Goal: Use online tool/utility: Utilize a website feature to perform a specific function

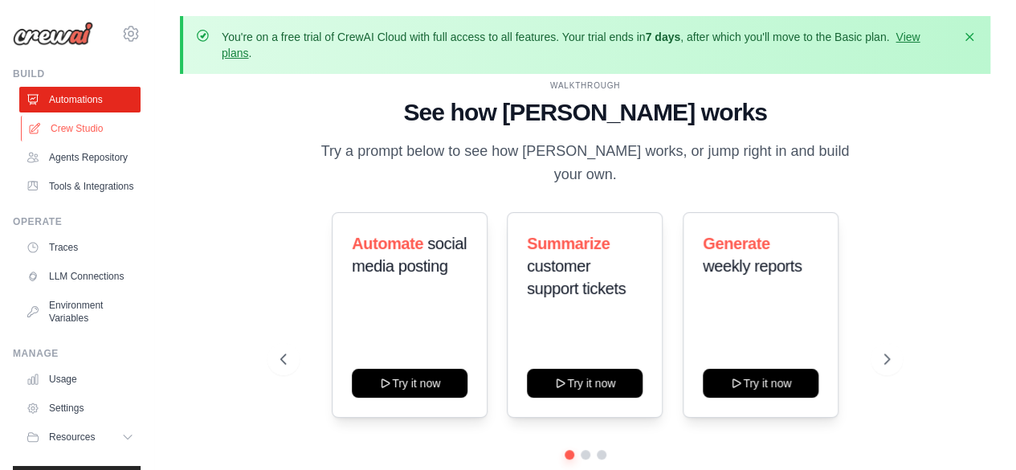
click at [55, 136] on link "Crew Studio" at bounding box center [81, 129] width 121 height 26
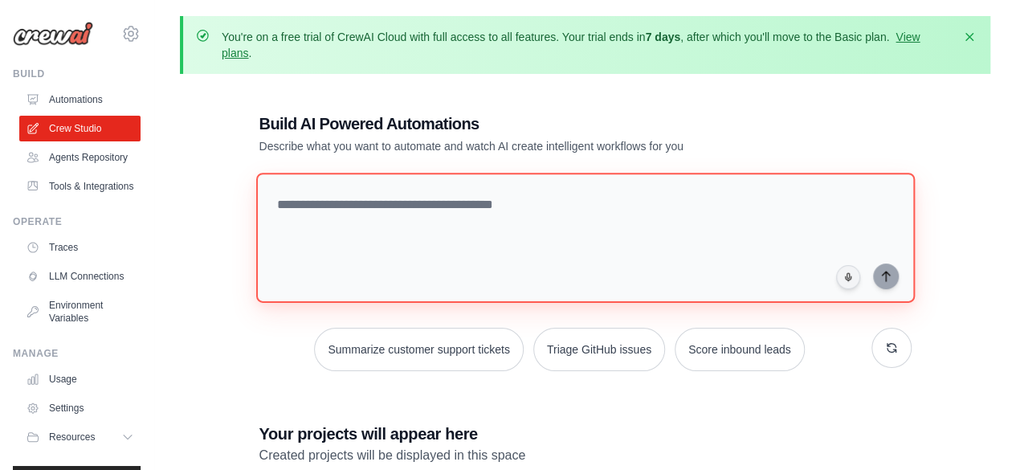
click at [362, 207] on textarea at bounding box center [584, 238] width 658 height 130
paste textarea "**********"
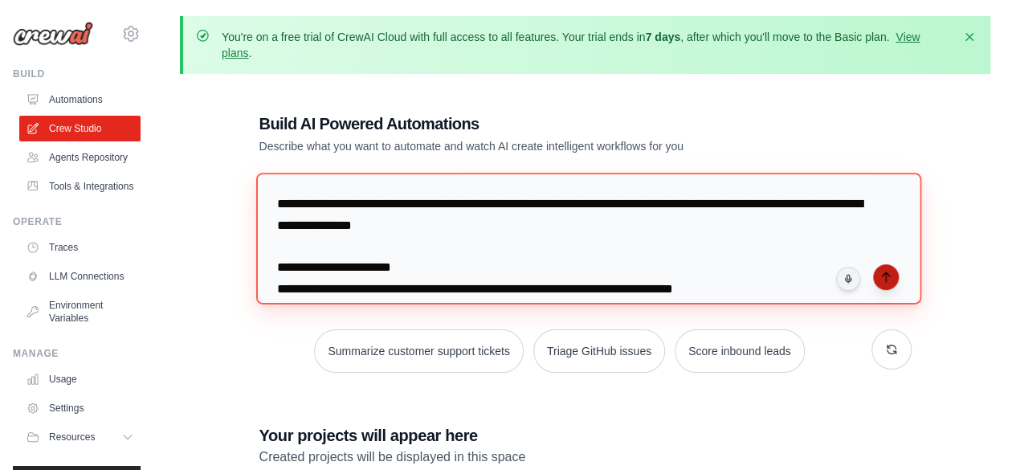
type textarea "**********"
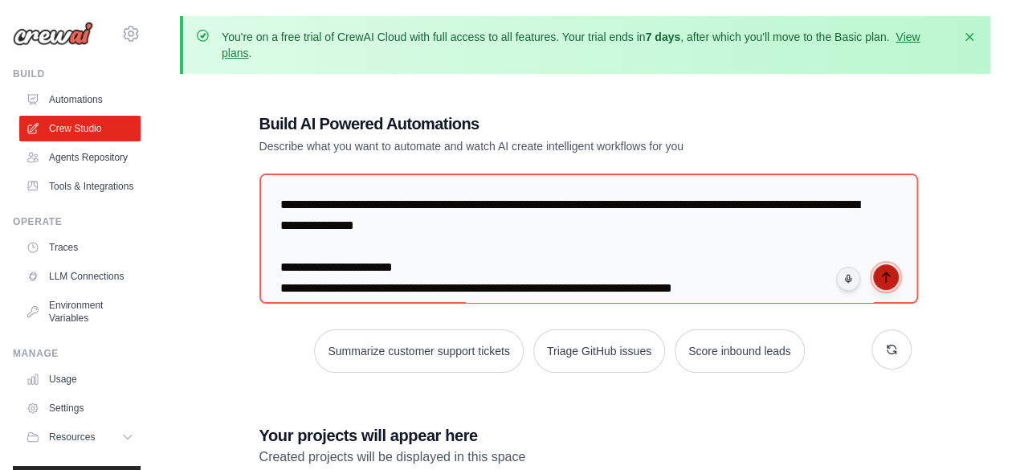
click at [890, 264] on button "submit" at bounding box center [886, 277] width 26 height 26
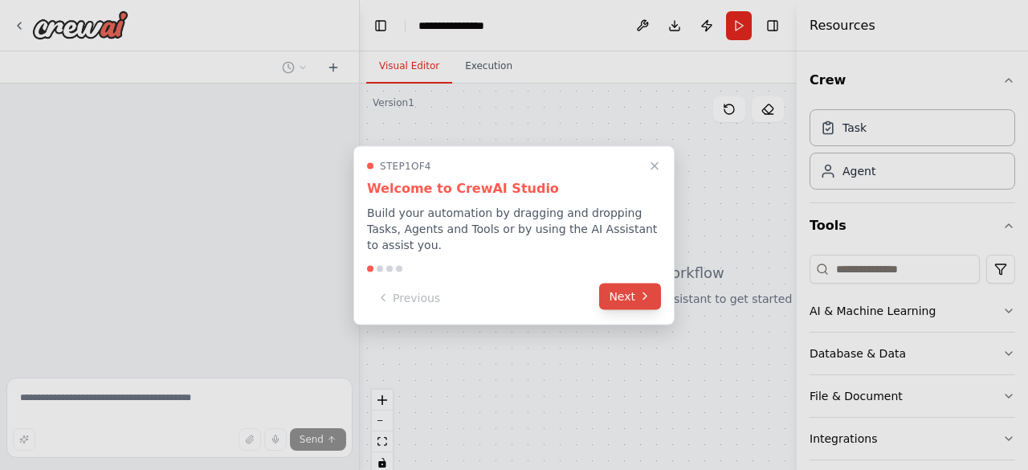
click at [650, 290] on icon at bounding box center [644, 296] width 13 height 13
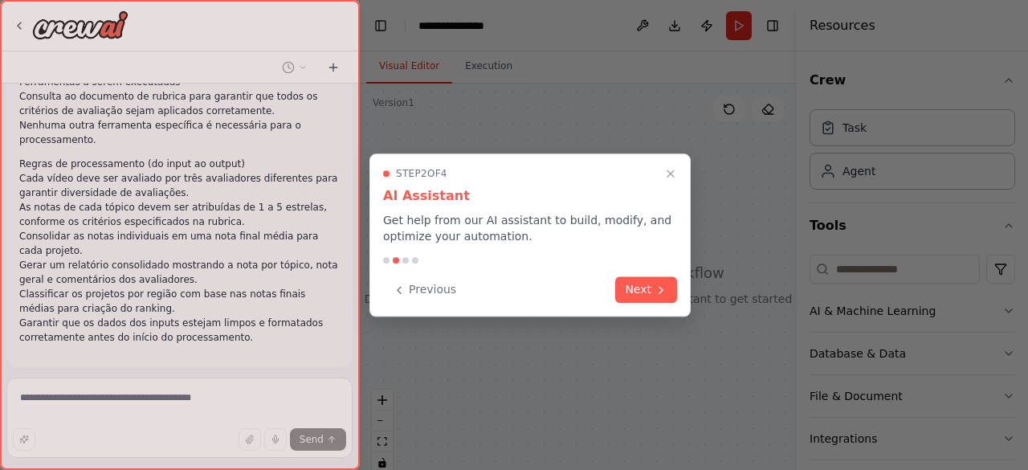
scroll to position [330, 0]
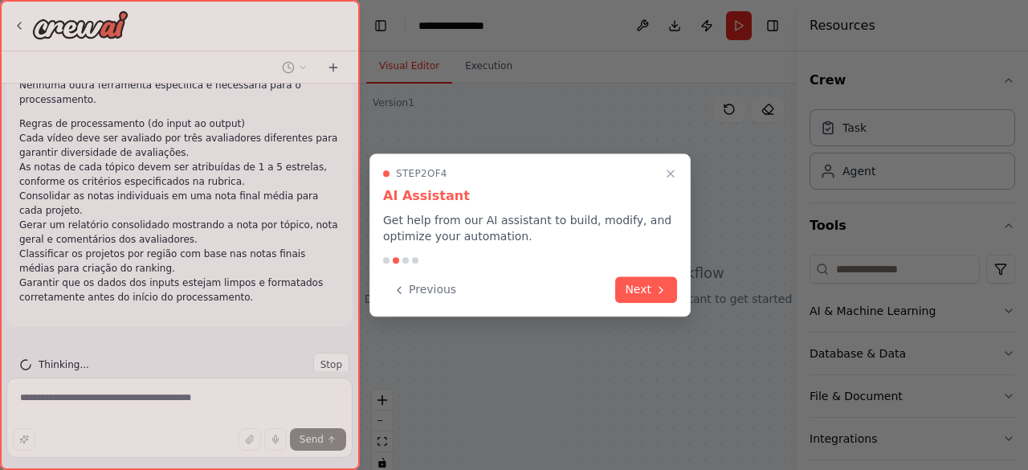
click at [650, 288] on button "Next" at bounding box center [646, 289] width 62 height 26
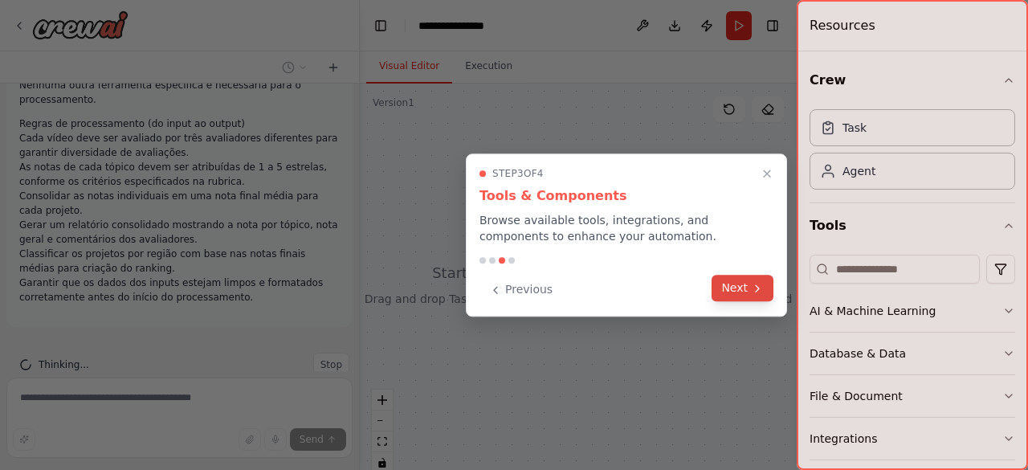
click at [755, 295] on button "Next" at bounding box center [742, 288] width 62 height 26
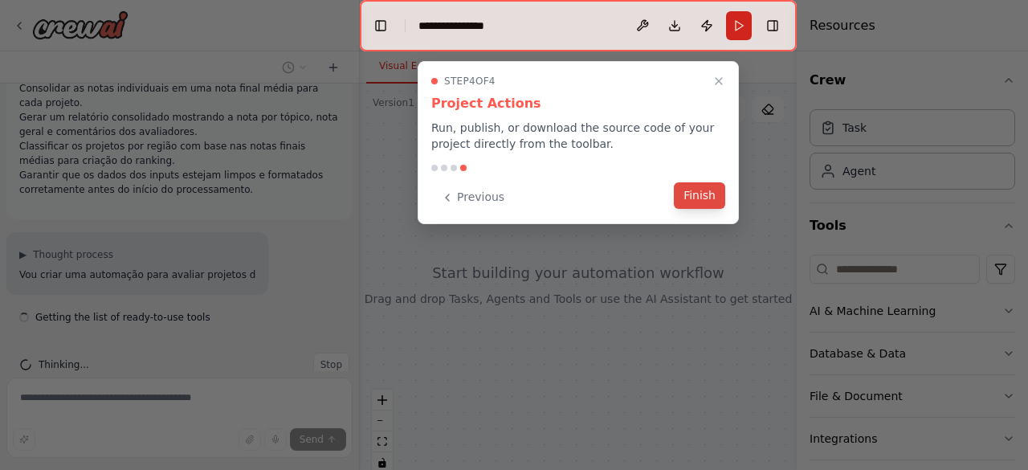
click at [700, 189] on button "Finish" at bounding box center [699, 195] width 51 height 26
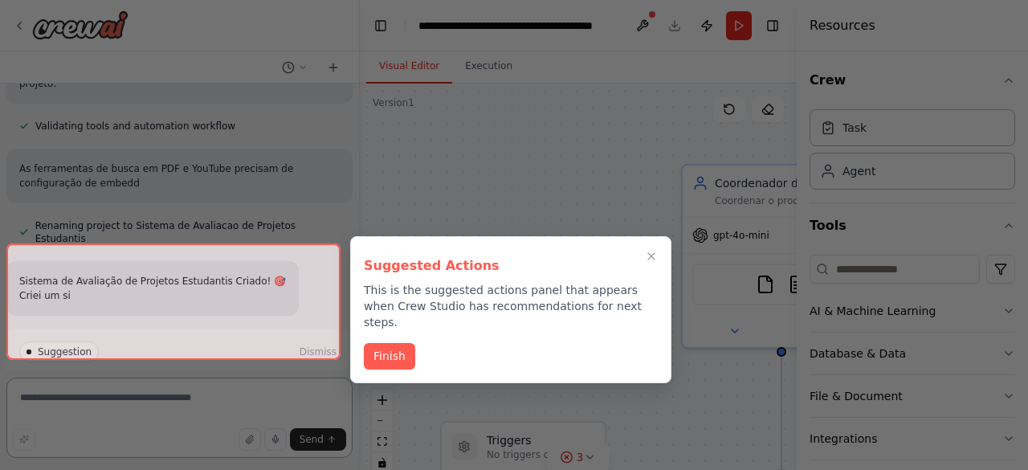
scroll to position [1563, 0]
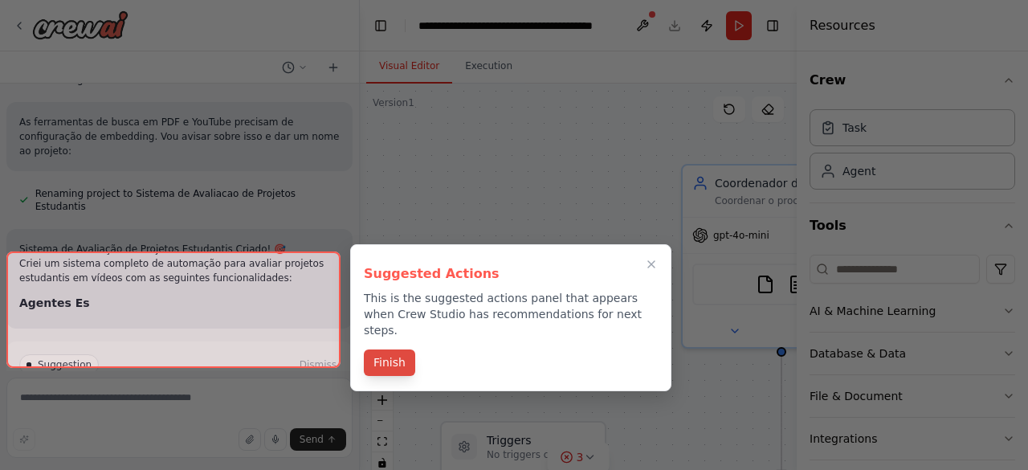
click at [393, 349] on button "Finish" at bounding box center [389, 362] width 51 height 26
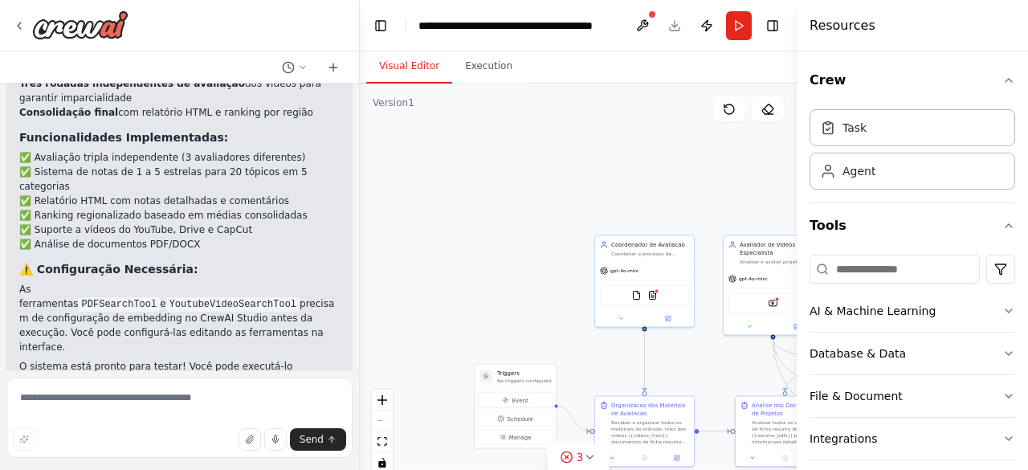
scroll to position [2022, 0]
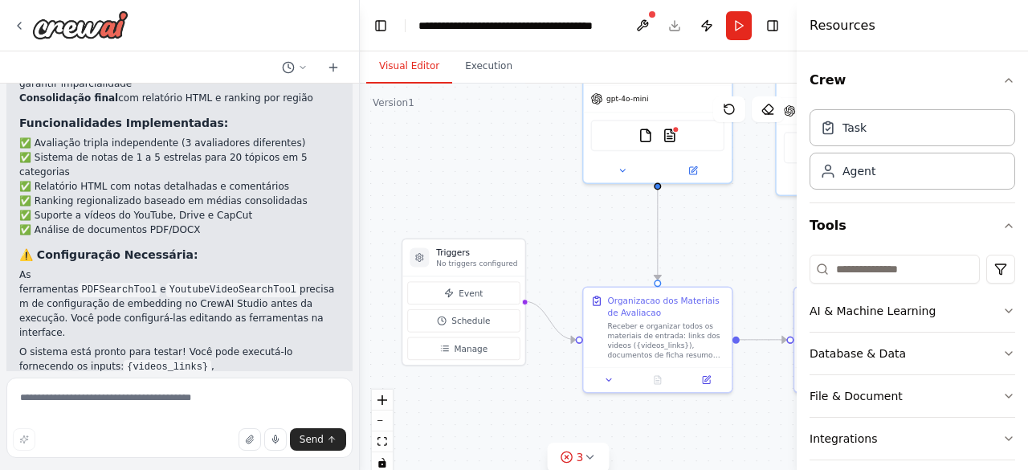
drag, startPoint x: 435, startPoint y: 362, endPoint x: 424, endPoint y: 172, distance: 190.6
click at [424, 172] on div ".deletable-edge-delete-btn { width: 20px; height: 20px; border: 0px solid #ffff…" at bounding box center [578, 283] width 437 height 401
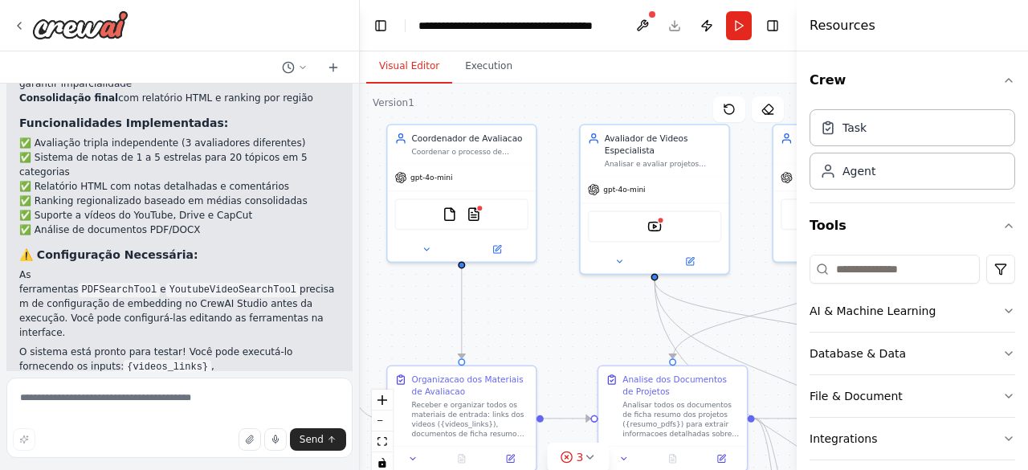
drag, startPoint x: 511, startPoint y: 206, endPoint x: 315, endPoint y: 285, distance: 211.1
click at [315, 285] on div "Crie um agente de IA para automatizar o processo de avaliação de projetos de al…" at bounding box center [514, 235] width 1028 height 470
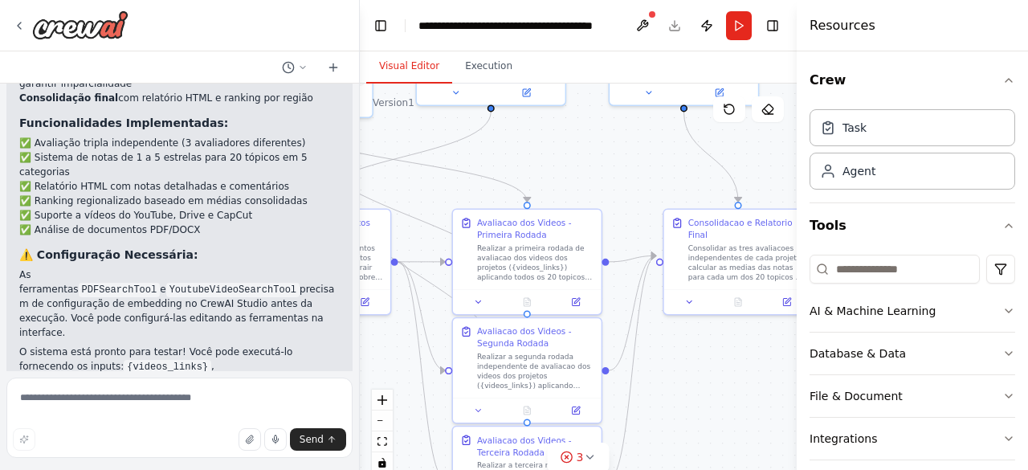
drag, startPoint x: 565, startPoint y: 353, endPoint x: 209, endPoint y: 197, distance: 389.3
click at [209, 197] on div "Crie um agente de IA para automatizar o processo de avaliação de projetos de al…" at bounding box center [514, 235] width 1028 height 470
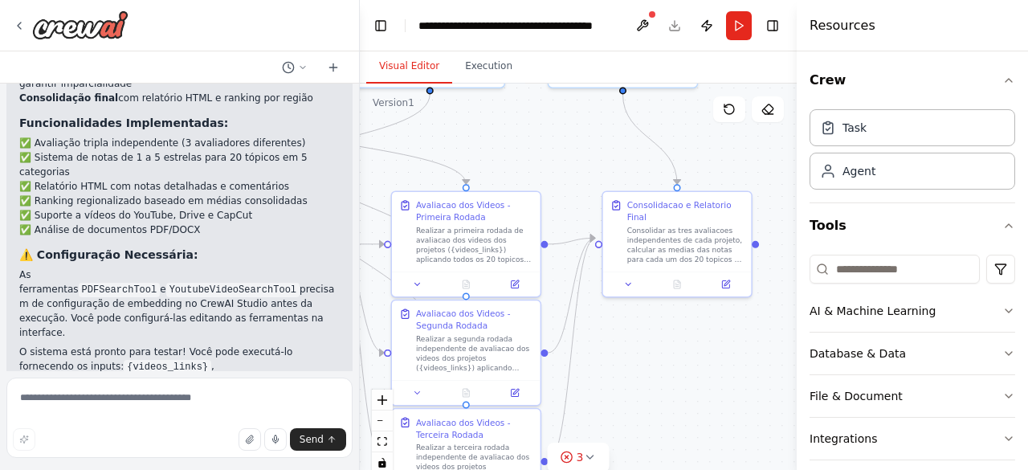
drag, startPoint x: 727, startPoint y: 380, endPoint x: 674, endPoint y: 355, distance: 58.5
click at [674, 355] on div ".deletable-edge-delete-btn { width: 20px; height: 20px; border: 0px solid #ffff…" at bounding box center [578, 283] width 437 height 401
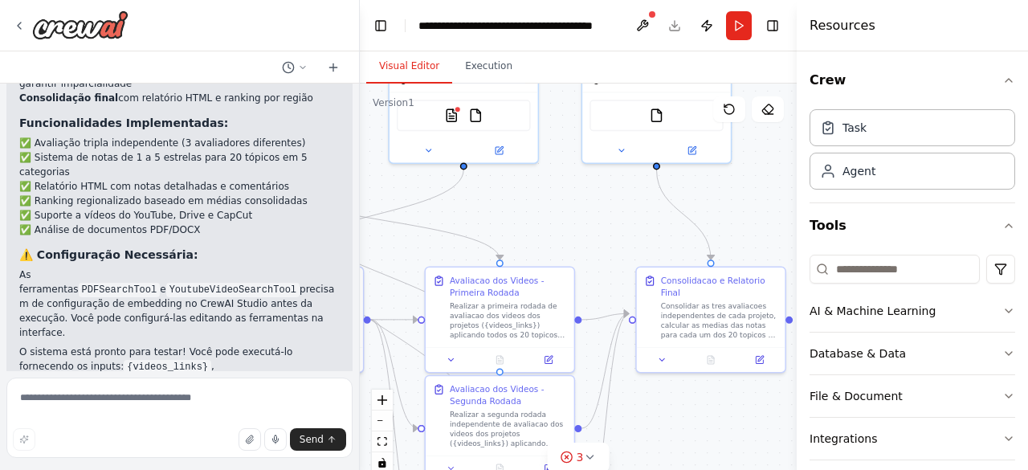
drag, startPoint x: 674, startPoint y: 355, endPoint x: 700, endPoint y: 438, distance: 86.6
click at [700, 438] on div ".deletable-edge-delete-btn { width: 20px; height: 20px; border: 0px solid #ffff…" at bounding box center [578, 283] width 437 height 401
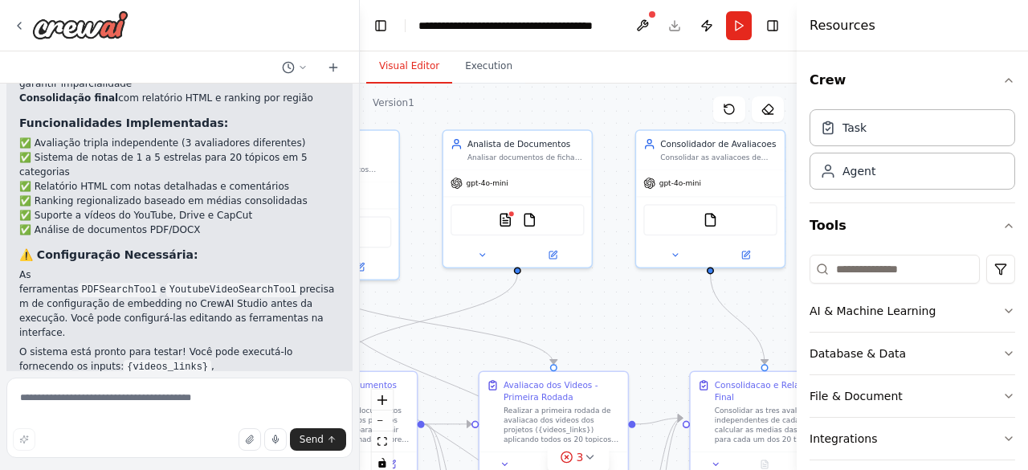
drag, startPoint x: 593, startPoint y: 200, endPoint x: 647, endPoint y: 304, distance: 117.4
click at [647, 304] on div ".deletable-edge-delete-btn { width: 20px; height: 20px; border: 0px solid #ffff…" at bounding box center [578, 283] width 437 height 401
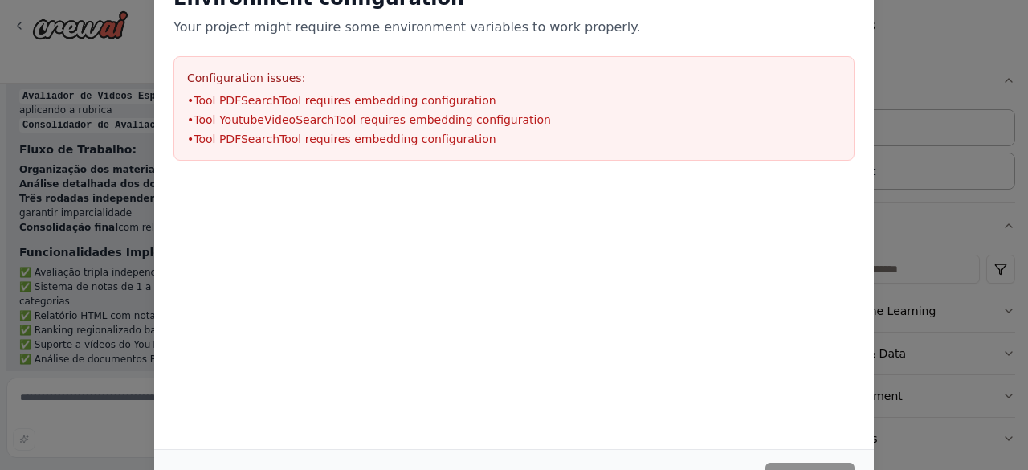
click at [925, 298] on div "Environment configuration Your project might require some environment variables…" at bounding box center [514, 235] width 1028 height 470
click at [898, 210] on div "Environment configuration Your project might require some environment variables…" at bounding box center [514, 235] width 1028 height 470
click at [824, 25] on p "Your project might require some environment variables to work properly." at bounding box center [513, 27] width 681 height 19
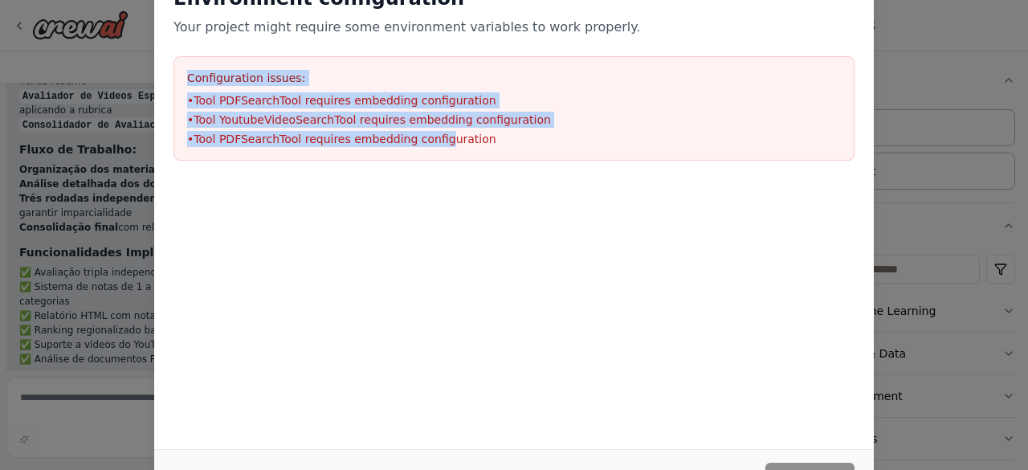
drag, startPoint x: 824, startPoint y: 25, endPoint x: 342, endPoint y: 190, distance: 509.3
click at [342, 190] on div "Environment configuration Your project might require some environment variables…" at bounding box center [513, 153] width 719 height 374
click at [45, 197] on div "Environment configuration Your project might require some environment variables…" at bounding box center [514, 235] width 1028 height 470
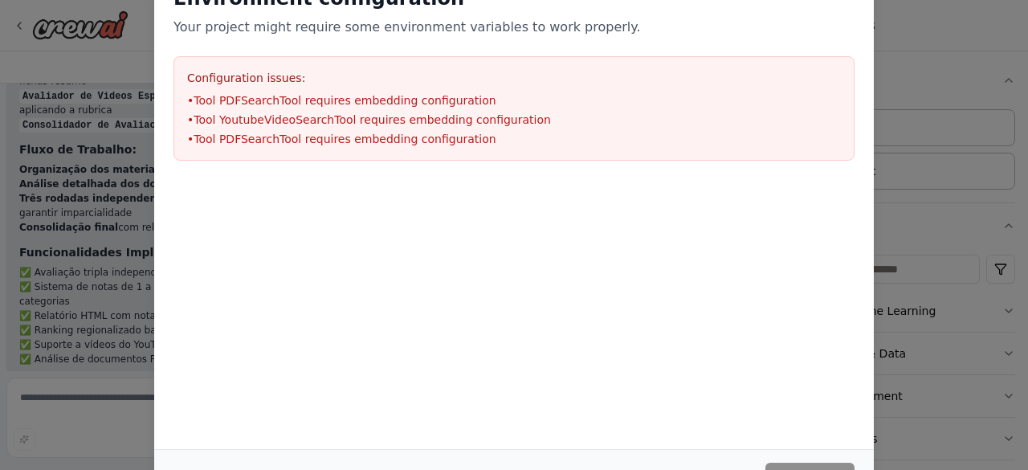
click at [109, 216] on div "Environment configuration Your project might require some environment variables…" at bounding box center [514, 235] width 1028 height 470
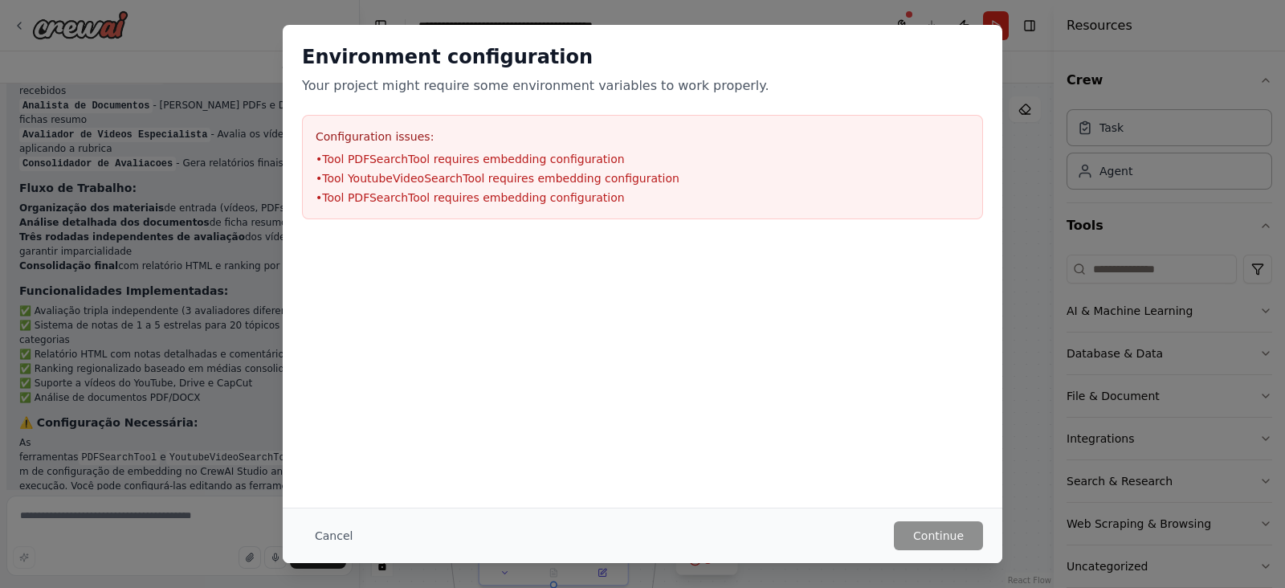
scroll to position [1818, 0]
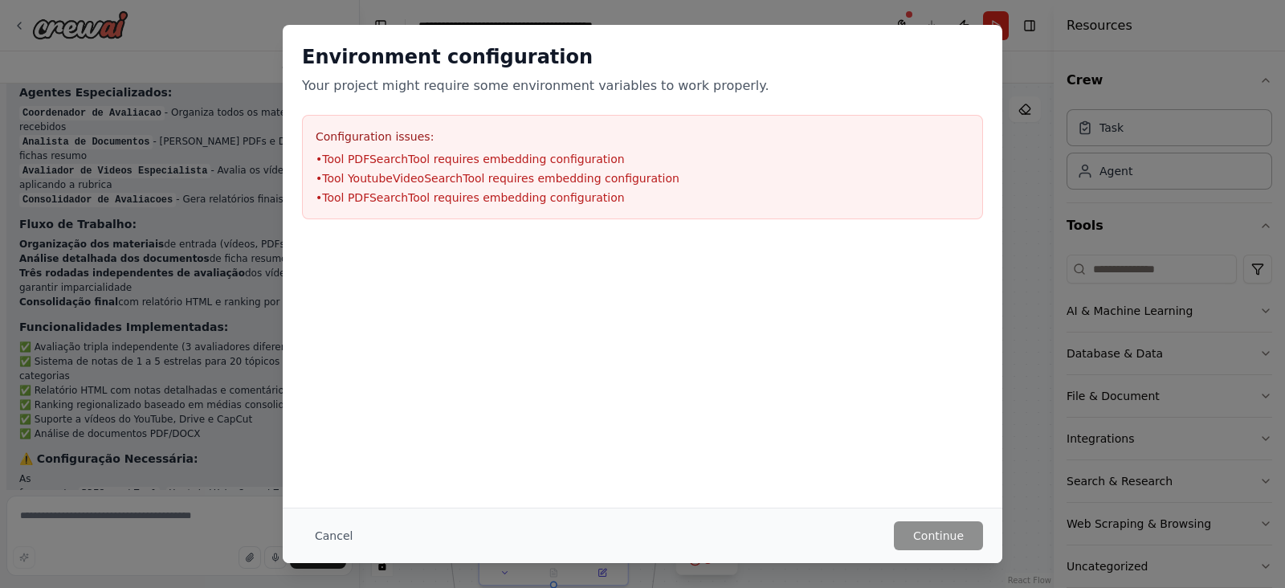
drag, startPoint x: 997, startPoint y: 2, endPoint x: 743, endPoint y: 369, distance: 446.5
click at [743, 369] on div at bounding box center [642, 318] width 719 height 161
click at [333, 469] on button "Cancel" at bounding box center [333, 535] width 63 height 29
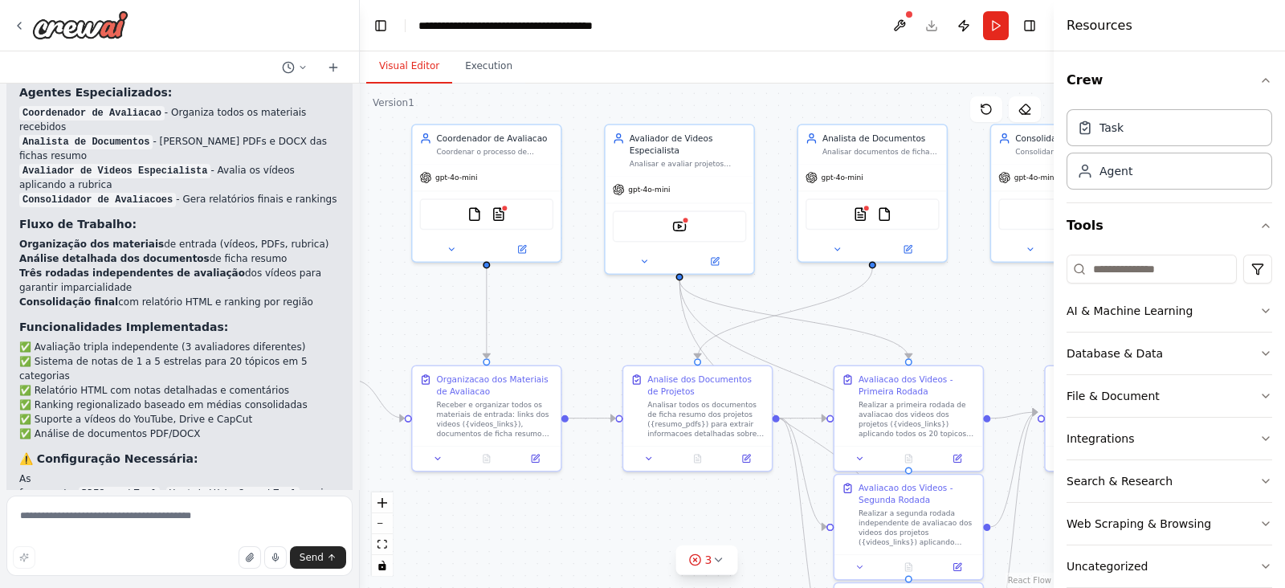
drag, startPoint x: 929, startPoint y: 295, endPoint x: 1281, endPoint y: 293, distance: 351.7
click at [1027, 293] on div "Crie um agente de IA para automatizar o processo de avaliação de projetos de al…" at bounding box center [642, 294] width 1285 height 588
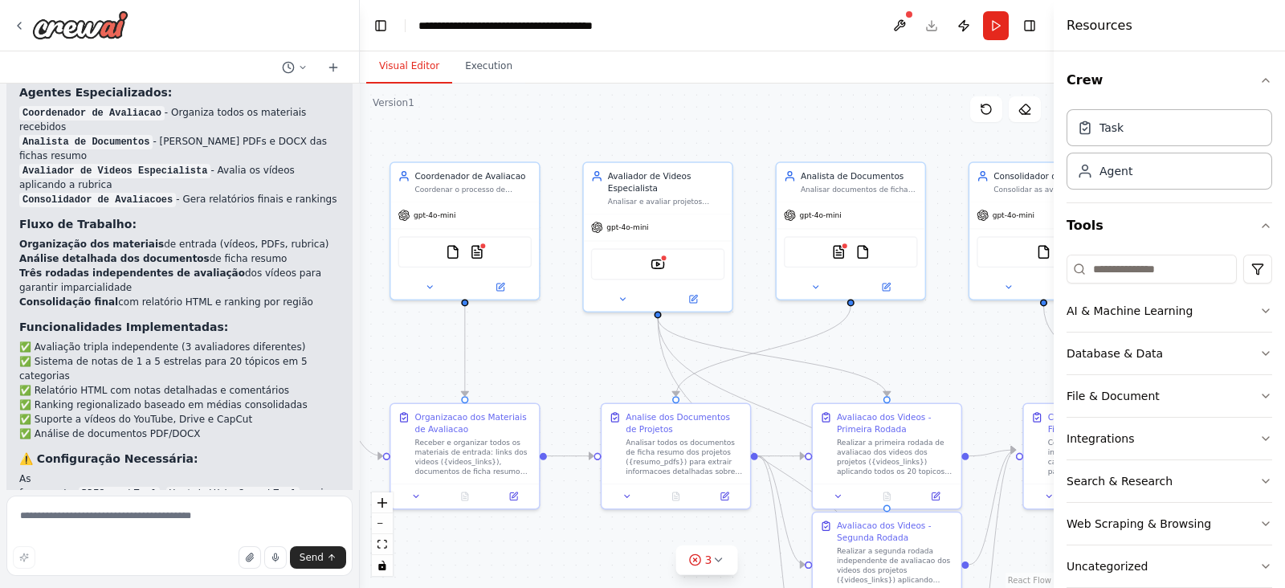
drag, startPoint x: 432, startPoint y: 331, endPoint x: 412, endPoint y: 365, distance: 39.9
click at [412, 365] on div ".deletable-edge-delete-btn { width: 20px; height: 20px; border: 0px solid #ffff…" at bounding box center [707, 335] width 694 height 504
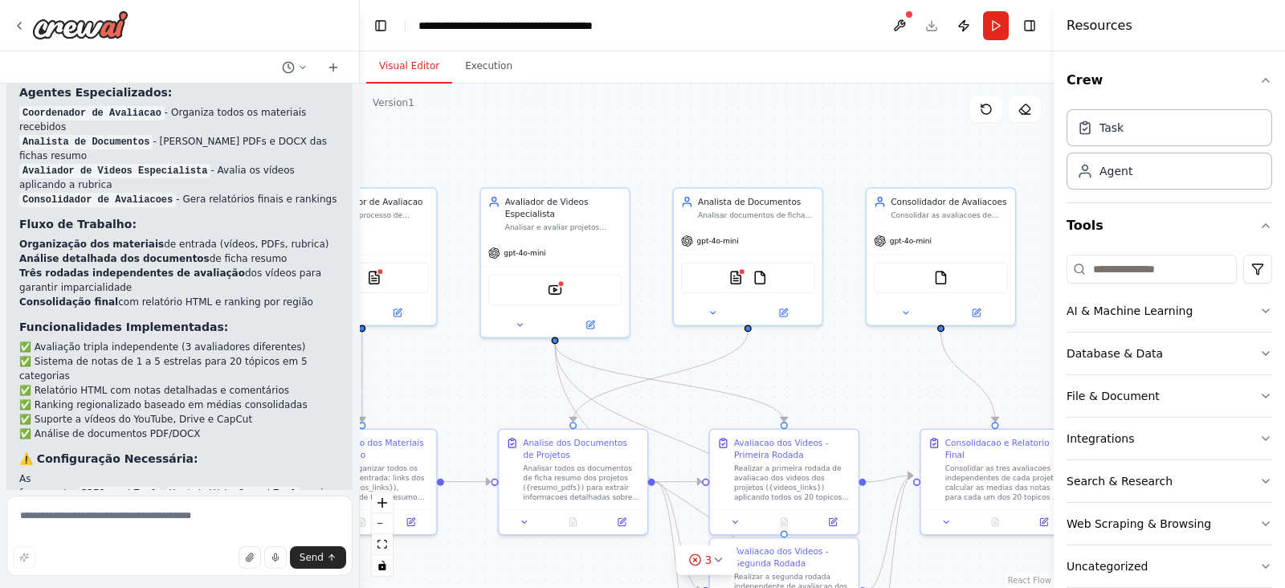
drag, startPoint x: 547, startPoint y: 362, endPoint x: 446, endPoint y: 387, distance: 104.2
click at [446, 387] on div ".deletable-edge-delete-btn { width: 20px; height: 20px; border: 0px solid #ffff…" at bounding box center [707, 335] width 694 height 504
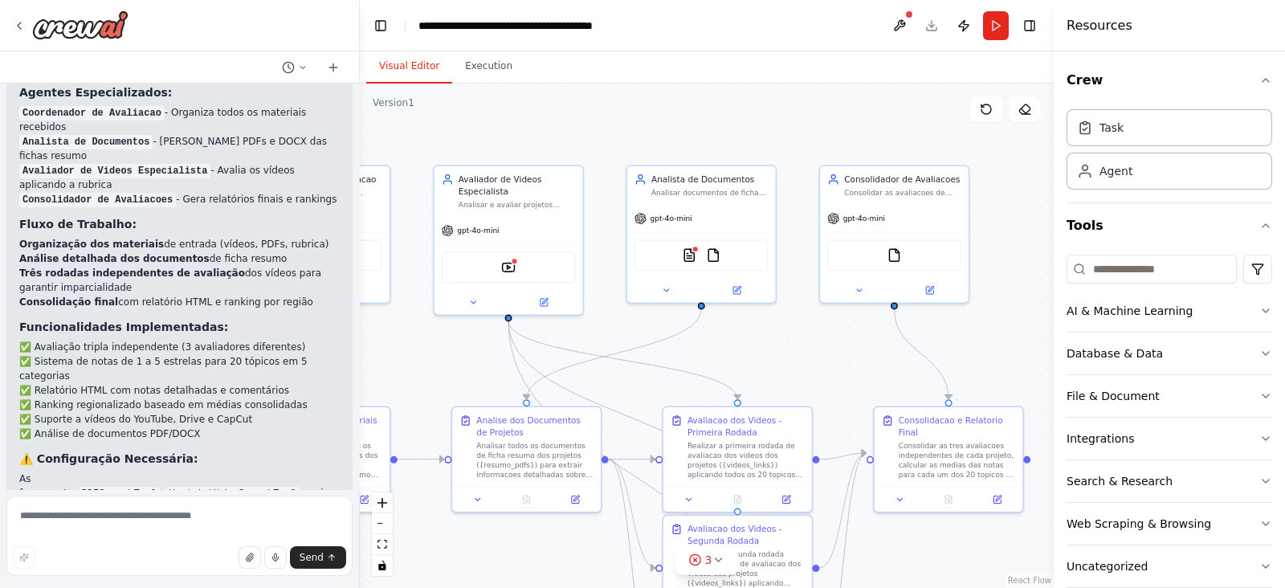
drag, startPoint x: 729, startPoint y: 149, endPoint x: 670, endPoint y: 121, distance: 65.0
click at [670, 121] on div ".deletable-edge-delete-btn { width: 20px; height: 20px; border: 0px solid #ffff…" at bounding box center [707, 335] width 694 height 504
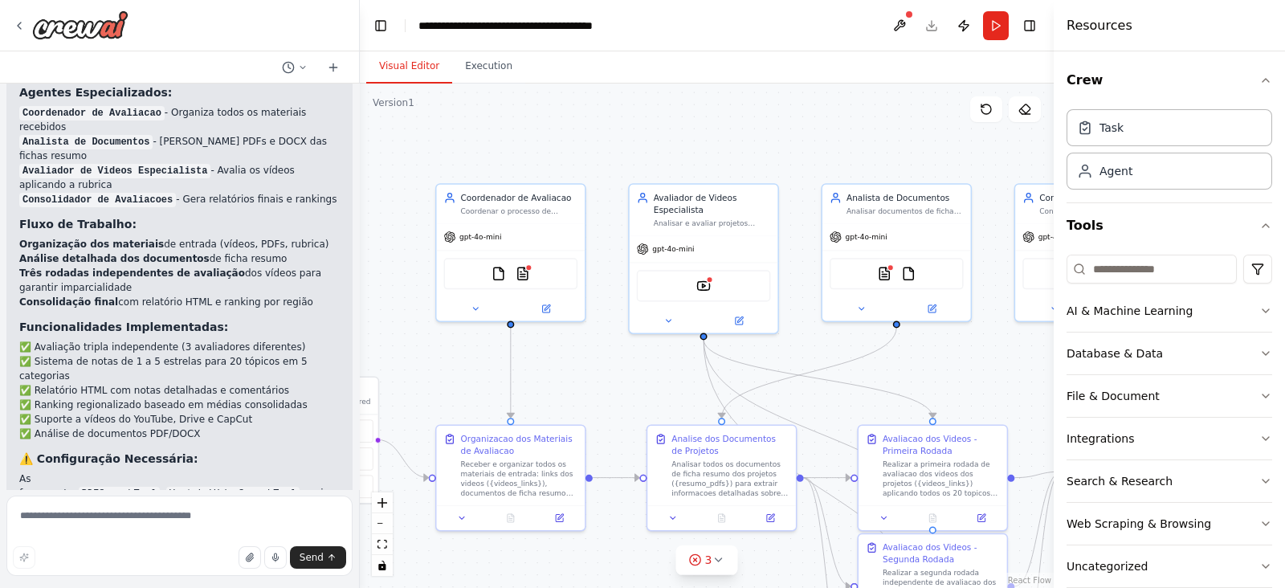
drag, startPoint x: 733, startPoint y: 126, endPoint x: 938, endPoint y: 150, distance: 206.1
click at [938, 150] on div ".deletable-edge-delete-btn { width: 20px; height: 20px; border: 0px solid #ffff…" at bounding box center [707, 335] width 694 height 504
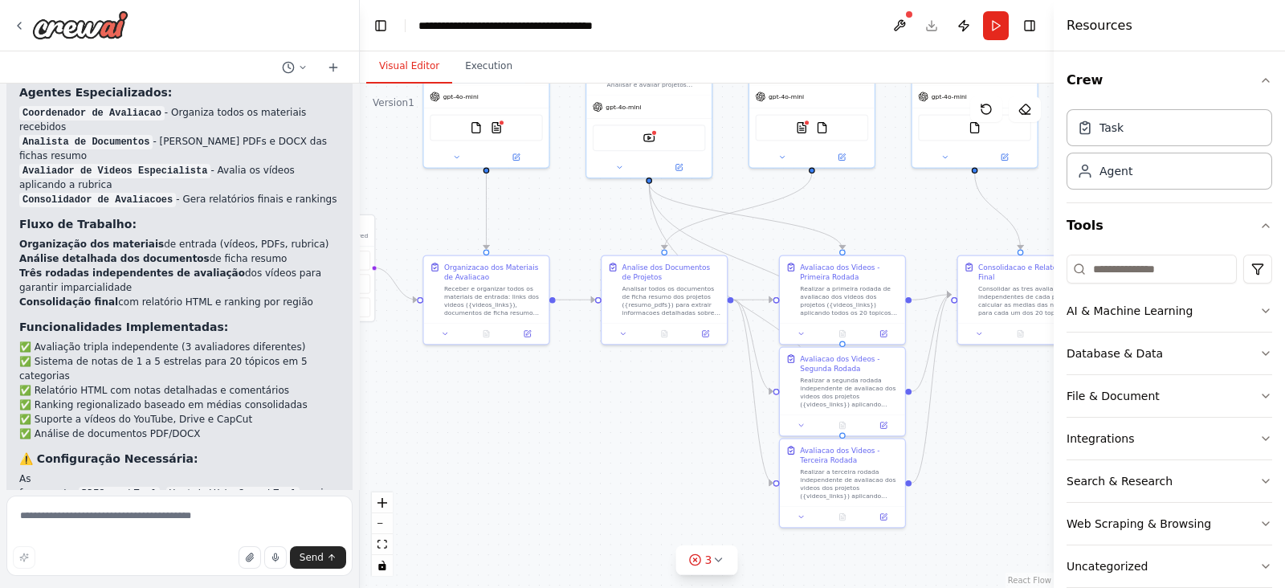
drag, startPoint x: 1028, startPoint y: 338, endPoint x: 947, endPoint y: 187, distance: 171.3
click at [947, 187] on div ".deletable-edge-delete-btn { width: 20px; height: 20px; border: 0px solid #ffff…" at bounding box center [707, 335] width 694 height 504
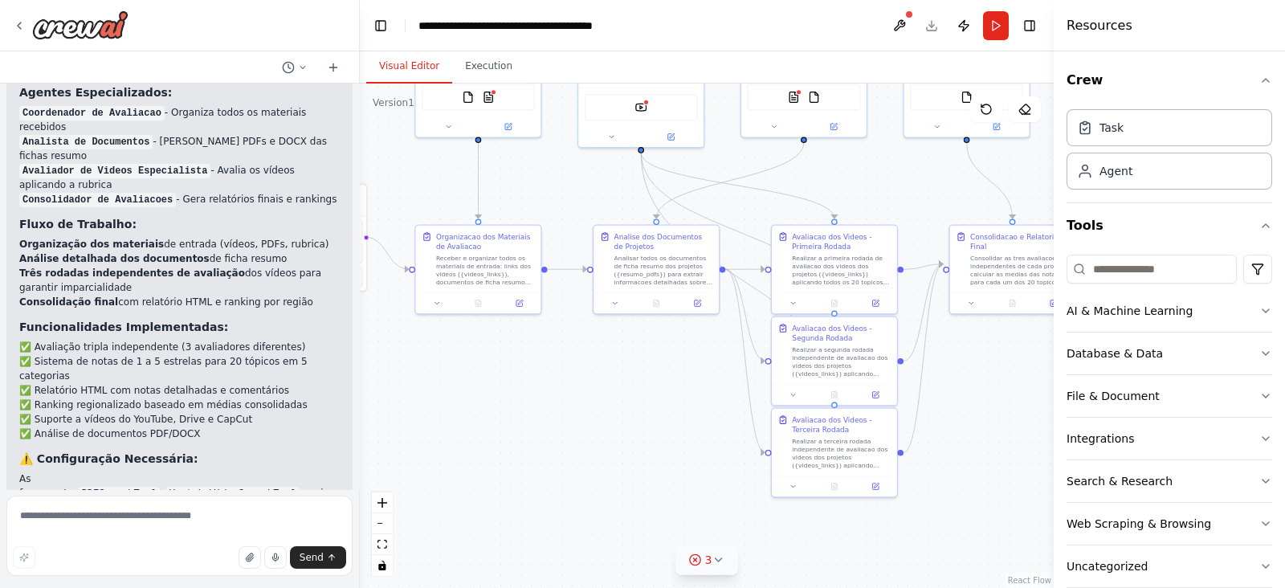
click at [715, 469] on icon at bounding box center [717, 559] width 13 height 13
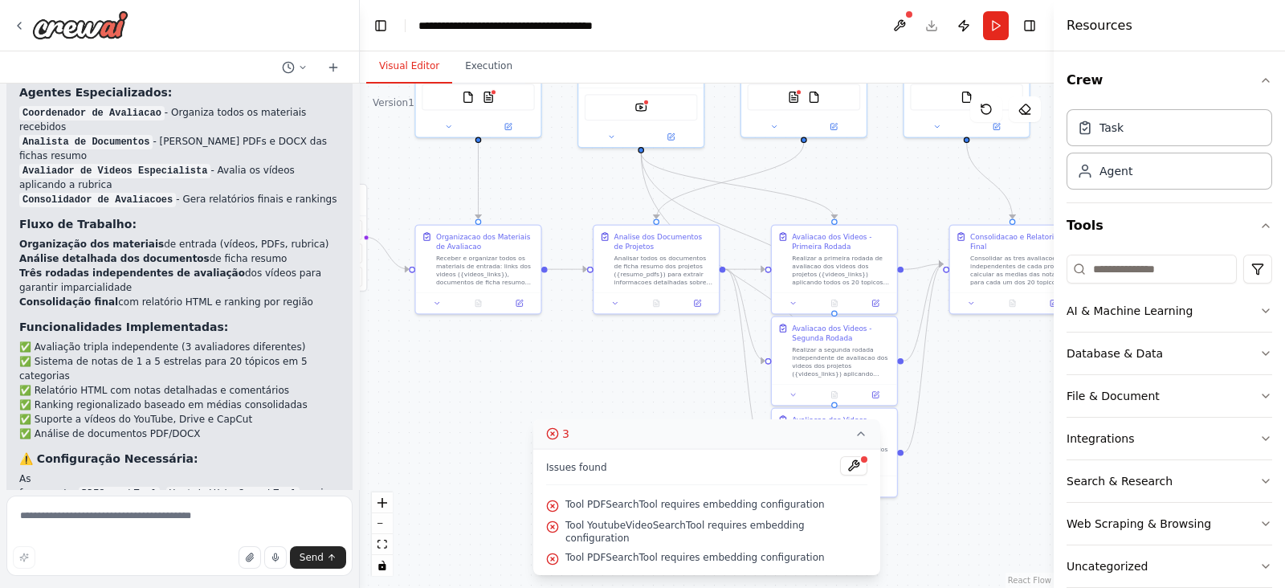
click at [967, 469] on div ".deletable-edge-delete-btn { width: 20px; height: 20px; border: 0px solid #ffff…" at bounding box center [707, 335] width 694 height 504
click at [712, 443] on button "3" at bounding box center [706, 434] width 347 height 30
